Goal: Task Accomplishment & Management: Manage account settings

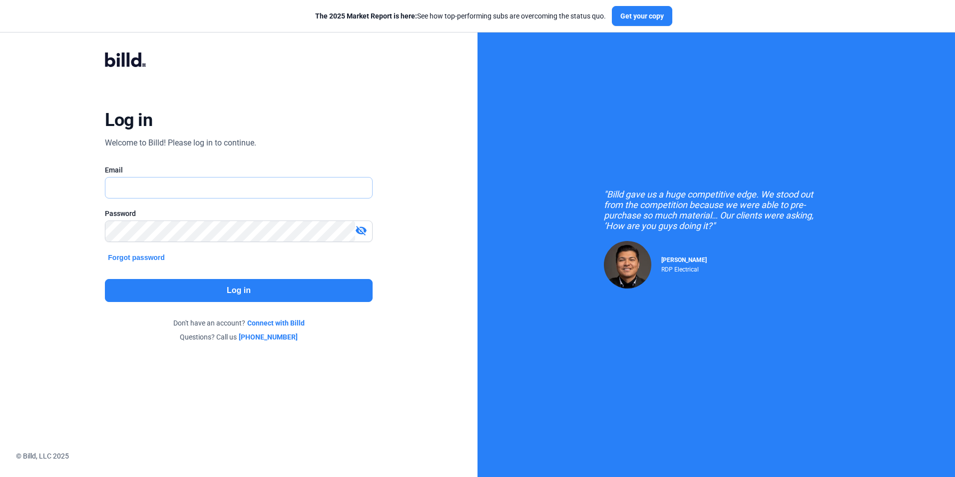
type input "[EMAIL_ADDRESS][DOMAIN_NAME]"
click at [312, 294] on button "Log in" at bounding box center [238, 290] width 267 height 23
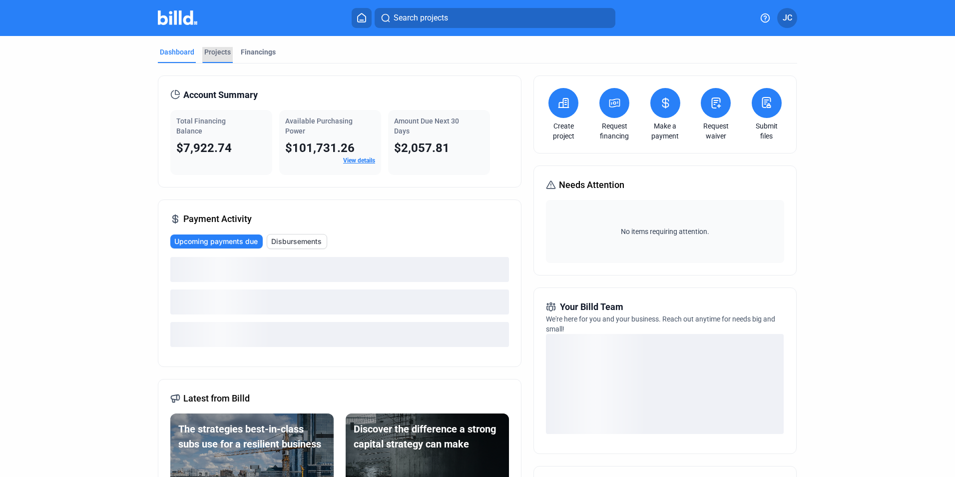
click at [215, 48] on div "Projects" at bounding box center [217, 52] width 26 height 10
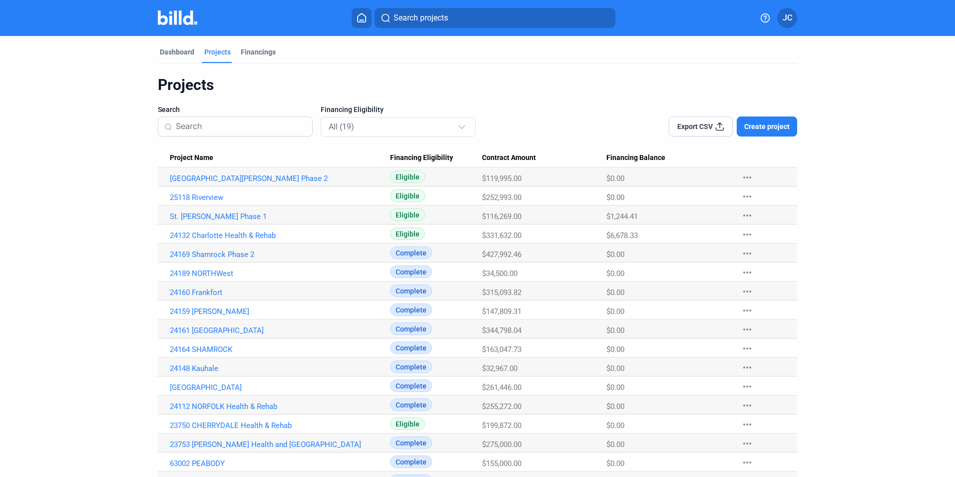
click at [241, 167] on Name "[GEOGRAPHIC_DATA][PERSON_NAME] Phase 2" at bounding box center [274, 176] width 232 height 19
click at [232, 176] on link "[GEOGRAPHIC_DATA][PERSON_NAME] Phase 2" at bounding box center [280, 178] width 220 height 9
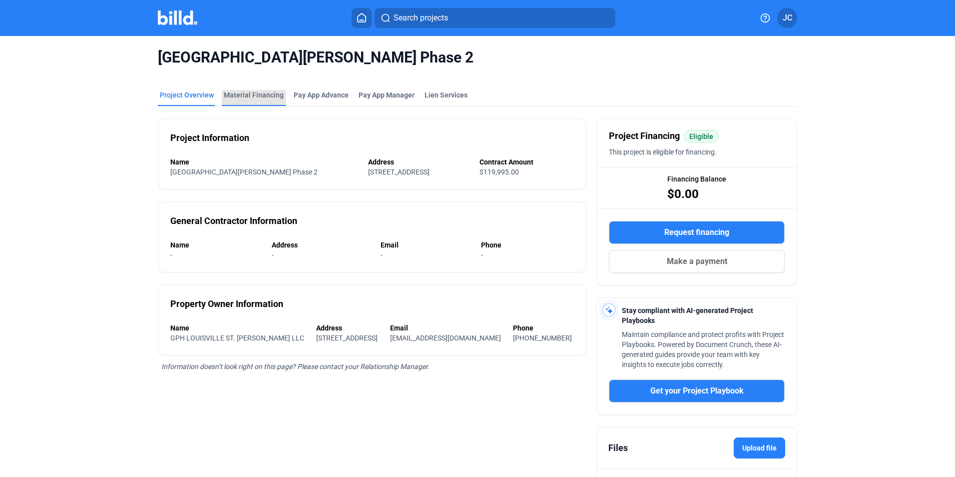
click at [262, 94] on div "Material Financing" at bounding box center [254, 95] width 60 height 10
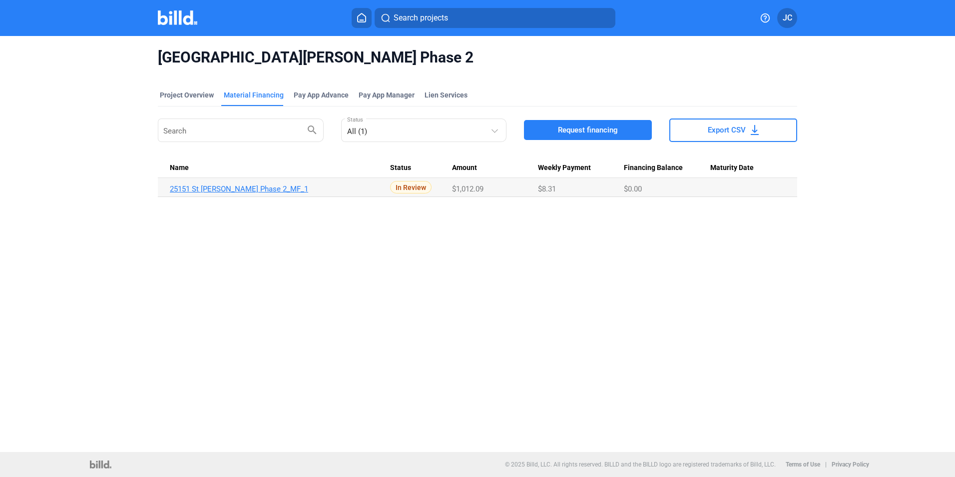
click at [247, 190] on link "25151 St [PERSON_NAME] Phase 2_MF_1" at bounding box center [280, 188] width 220 height 9
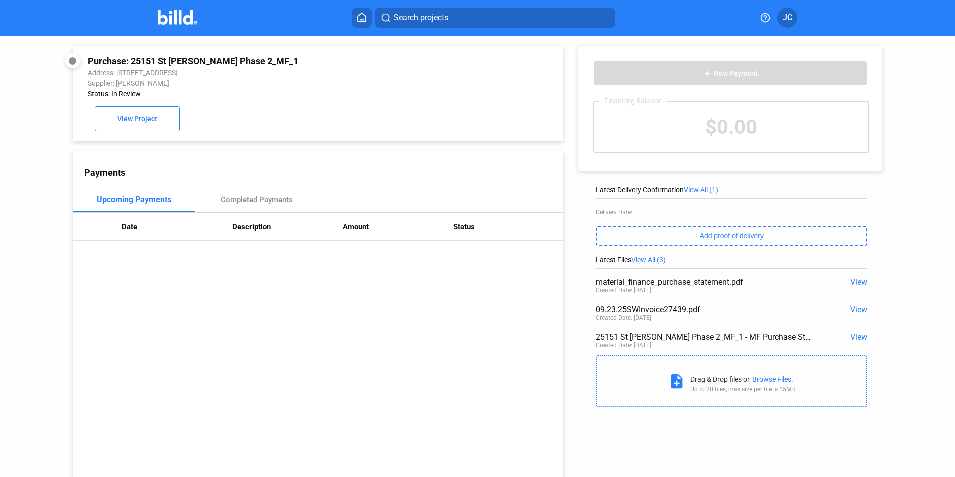
click at [860, 312] on span "View" at bounding box center [858, 309] width 17 height 9
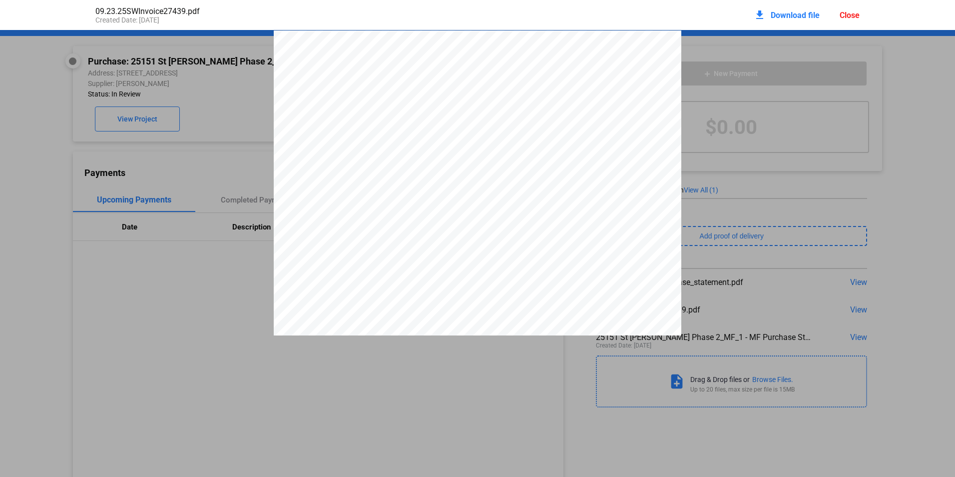
scroll to position [50, 0]
click at [219, 270] on div "ACCOUNT: [PHONE_NUMBER] CARE FACILITIES CONSTRUCTION [STREET_ADDRESS][PERSON_NA…" at bounding box center [477, 245] width 955 height 528
click at [843, 10] on div "Close" at bounding box center [850, 14] width 20 height 9
